Goal: Transaction & Acquisition: Purchase product/service

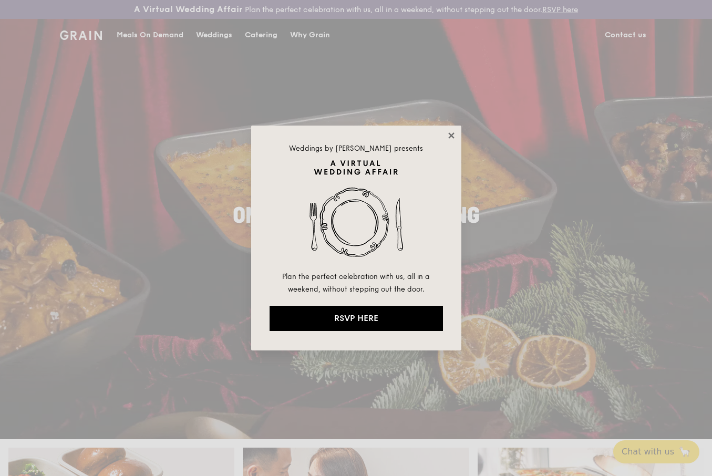
click at [449, 136] on icon at bounding box center [451, 135] width 9 height 9
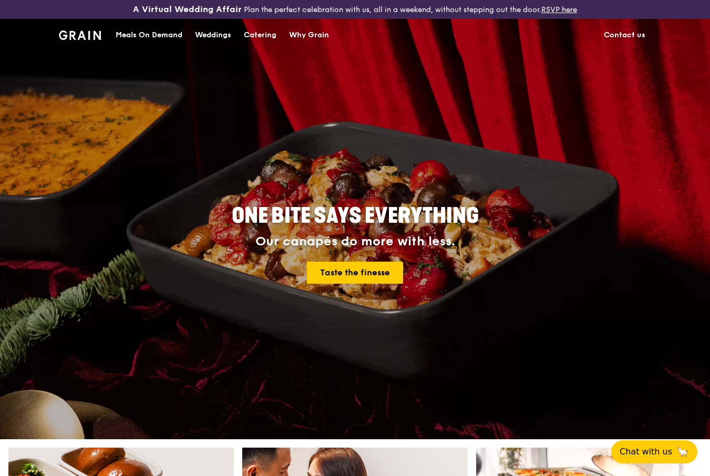
click at [137, 34] on div "Meals On Demand" at bounding box center [149, 35] width 67 height 32
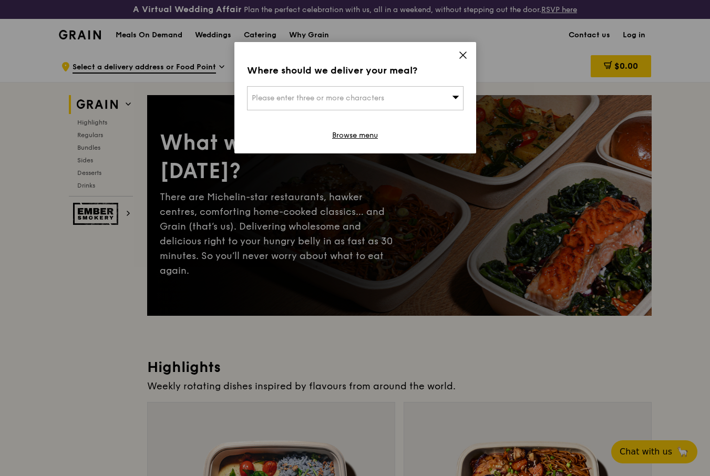
click at [464, 53] on icon at bounding box center [462, 54] width 9 height 9
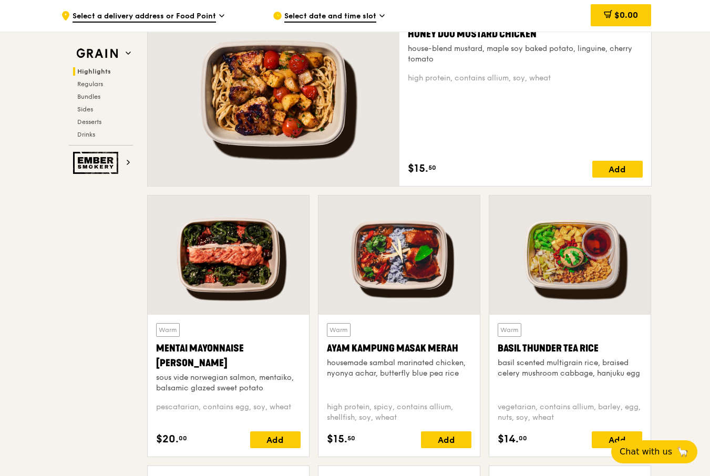
scroll to position [788, 0]
